Goal: Task Accomplishment & Management: Manage account settings

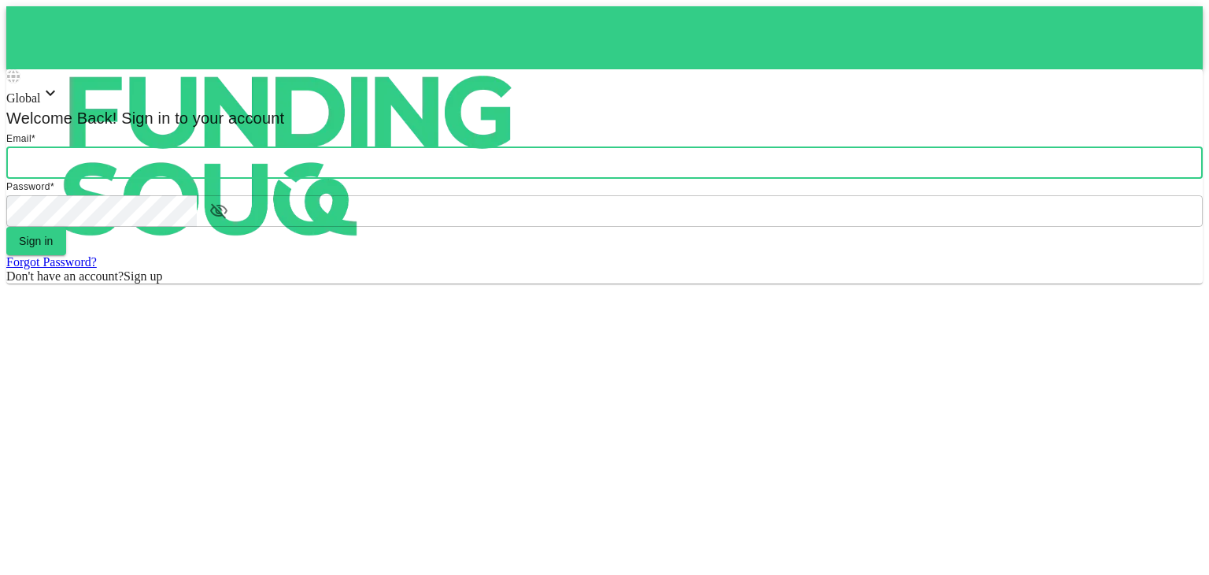
click at [705, 179] on input "email" at bounding box center [604, 162] width 1197 height 31
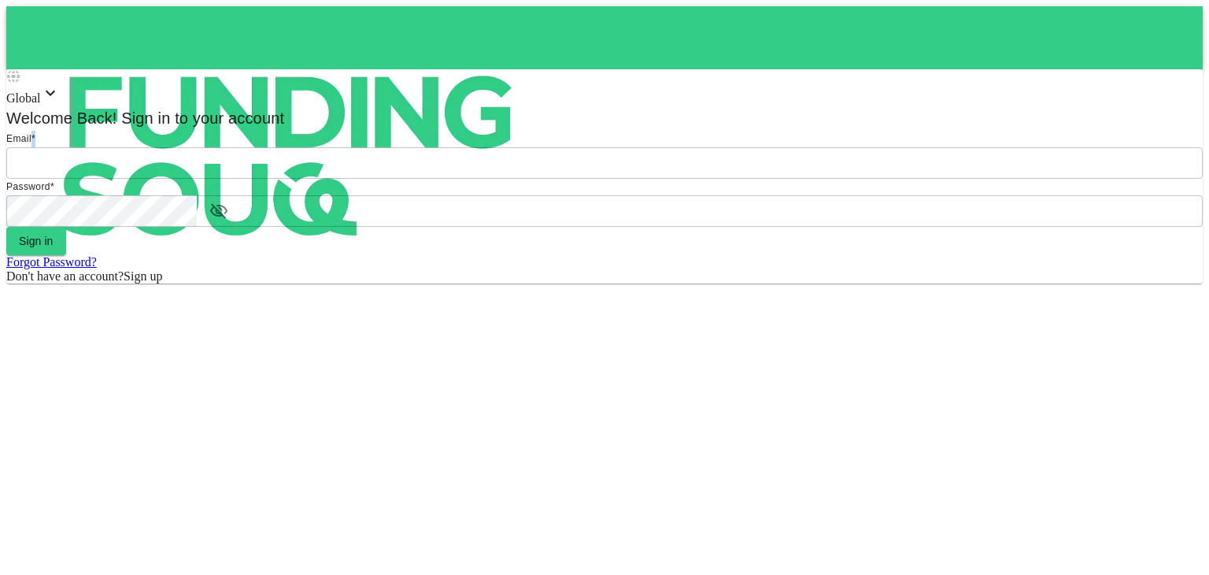
drag, startPoint x: 638, startPoint y: 248, endPoint x: 636, endPoint y: 276, distance: 27.6
click at [636, 276] on div "Global Welcome Back! Sign in to your account Email * email email Password * pas…" at bounding box center [604, 176] width 1197 height 214
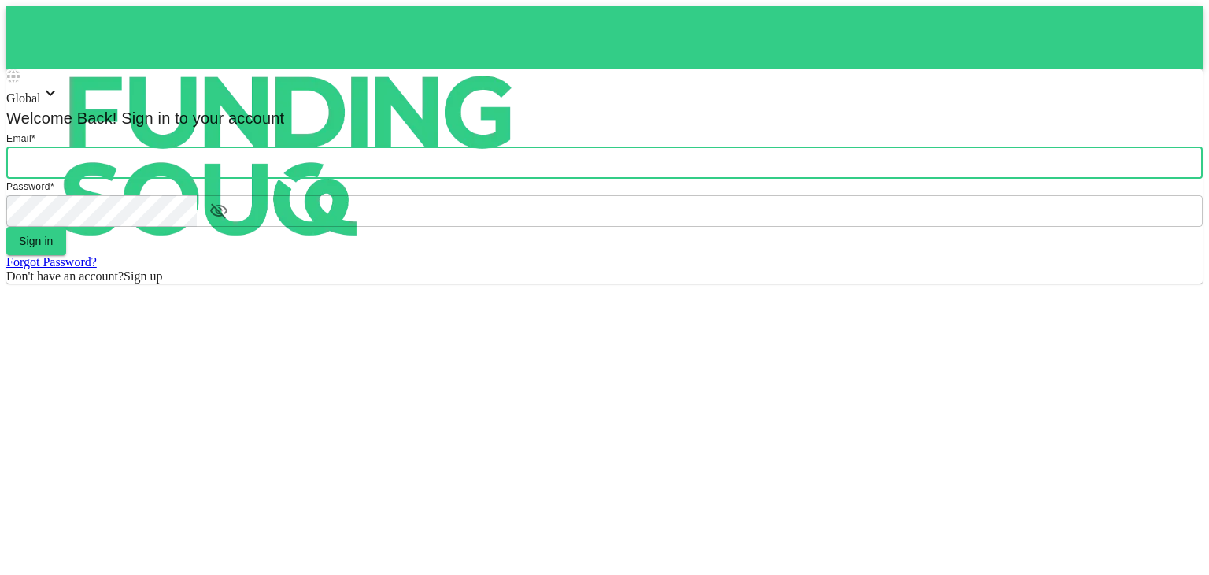
click at [636, 179] on input "email" at bounding box center [604, 162] width 1197 height 31
type input "1"
click at [578, 179] on input "email" at bounding box center [604, 162] width 1197 height 31
type input "[PERSON_NAME][EMAIL_ADDRESS][DOMAIN_NAME]"
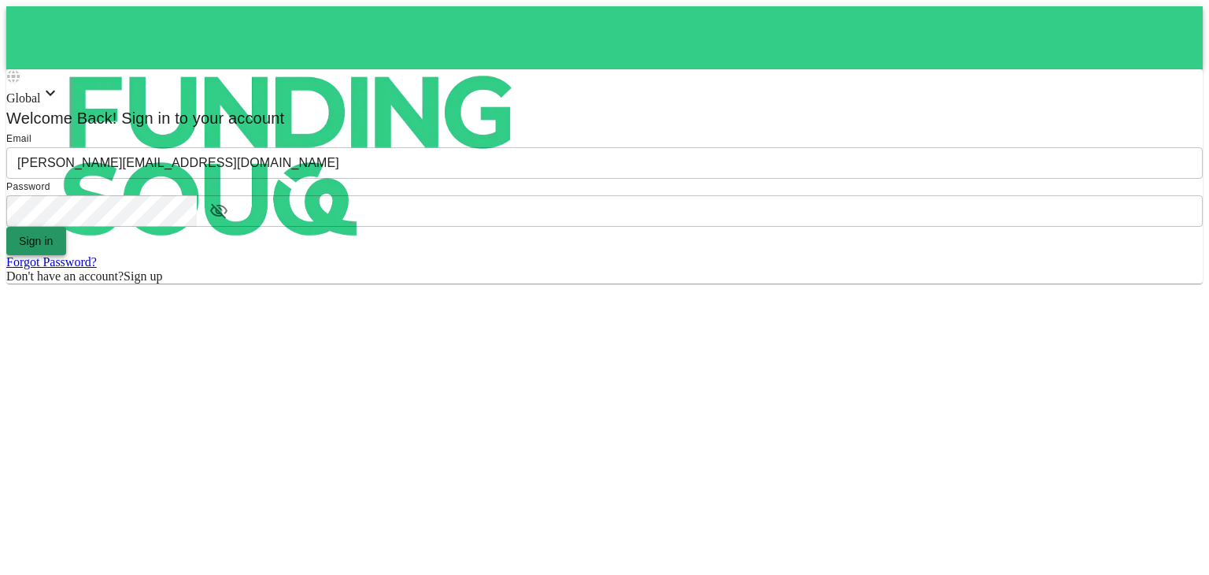
click at [66, 255] on button "Sign in" at bounding box center [36, 241] width 60 height 28
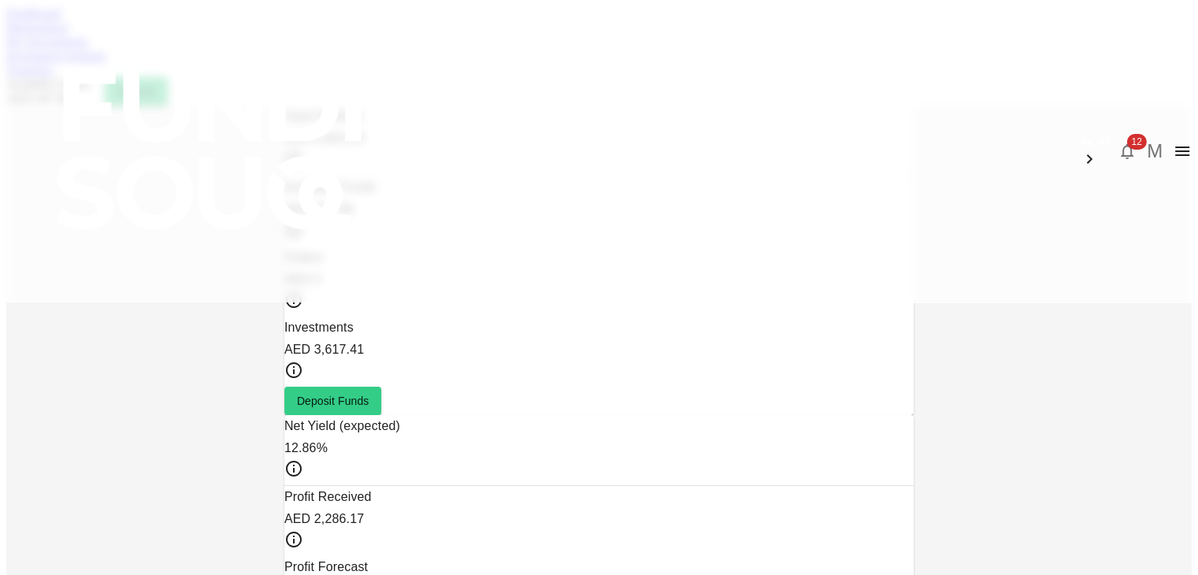
drag, startPoint x: 587, startPoint y: 398, endPoint x: 29, endPoint y: 289, distance: 568.0
click at [1126, 134] on span "12" at bounding box center [1136, 142] width 20 height 16
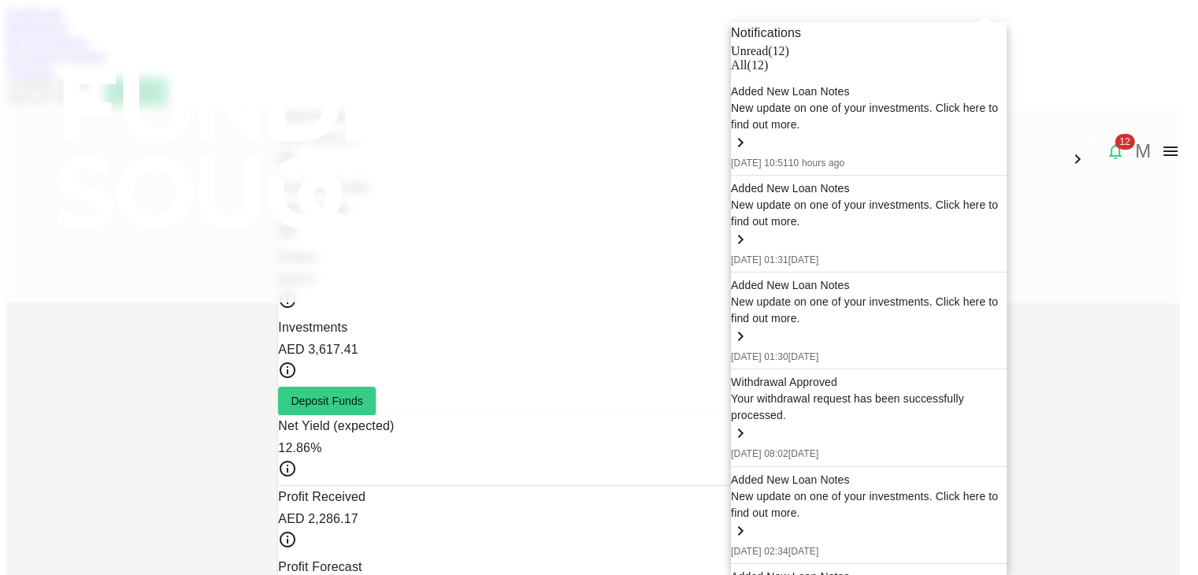
click at [888, 100] on div "Added New Loan Notes" at bounding box center [869, 91] width 276 height 17
